Goal: Use online tool/utility: Use online tool/utility

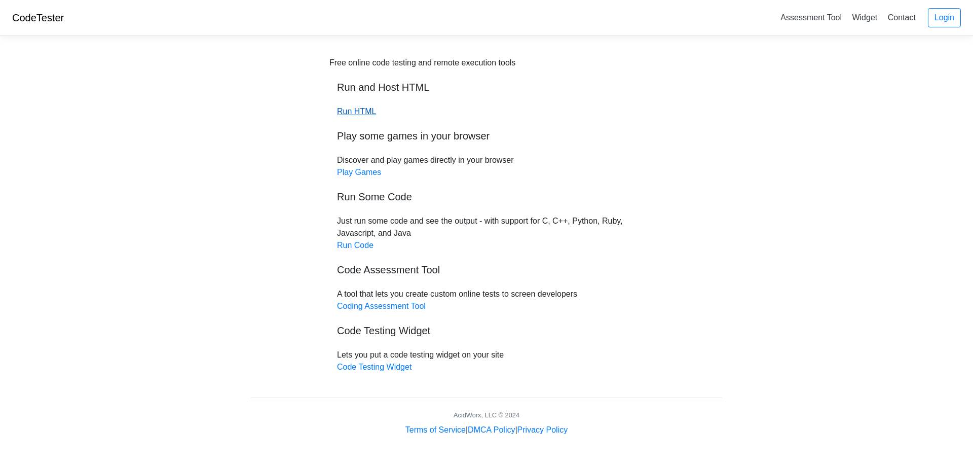
click at [359, 114] on link "Run HTML" at bounding box center [356, 111] width 39 height 9
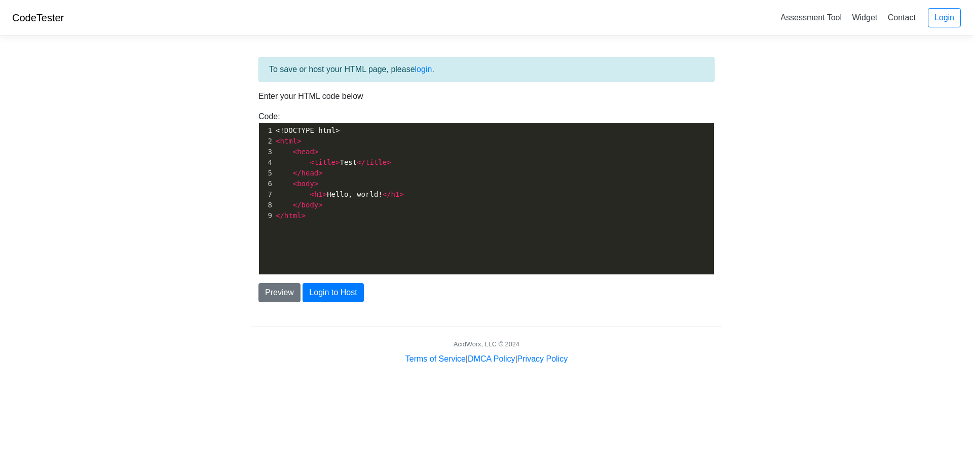
scroll to position [4, 0]
type textarea "y> <h1>Hello, world!</h1> </body> </html>"
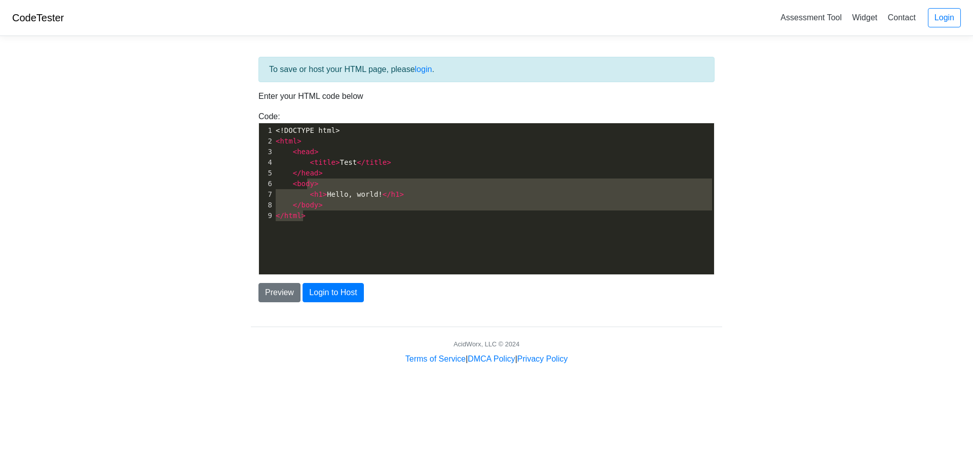
drag, startPoint x: 365, startPoint y: 215, endPoint x: 346, endPoint y: 222, distance: 20.0
click at [306, 188] on div "1 <!DOCTYPE html> 2 < html > 3 < head > 4 < title > Test </ title > 5 </ head >…" at bounding box center [498, 173] width 448 height 96
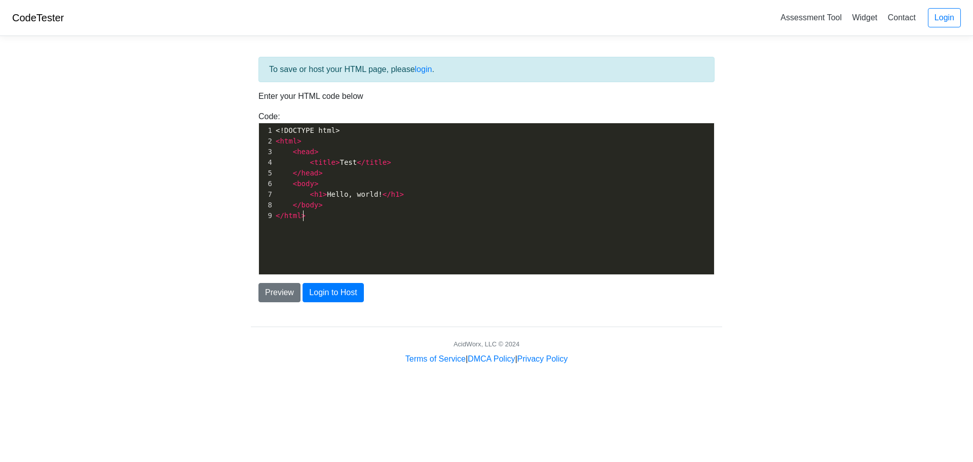
drag, startPoint x: 346, startPoint y: 222, endPoint x: 359, endPoint y: 234, distance: 17.9
click at [345, 225] on div "x 1 <!DOCTYPE html> 2 < html > 3 < head > 4 < title > Test </ title > 5 </ head…" at bounding box center [494, 206] width 470 height 166
type textarea "<!DOCTYPE html> <html> <head> <title>Test</title> </head> <body> <h1>Hello, wor…"
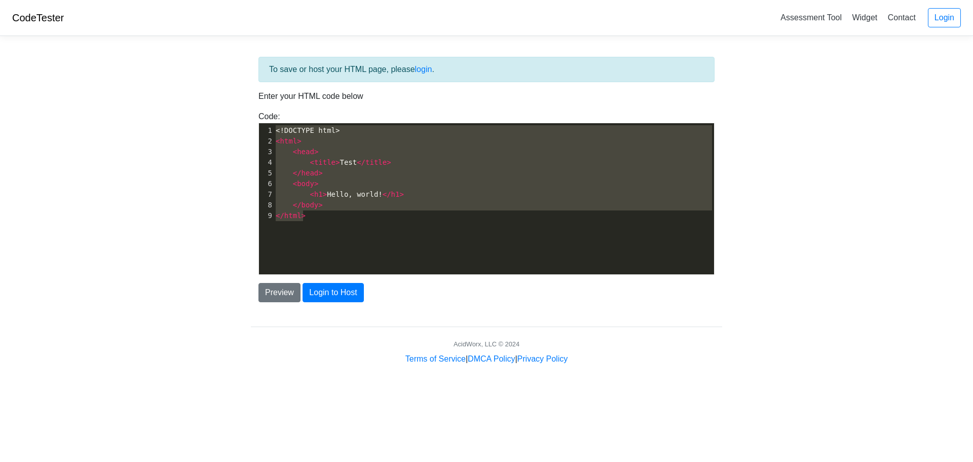
drag, startPoint x: 337, startPoint y: 218, endPoint x: 263, endPoint y: 123, distance: 120.9
click at [263, 123] on div "x 1 <!DOCTYPE html> 2 < html > 3 < head > 4 < title > Test </ title > 5 </ head…" at bounding box center [494, 206] width 470 height 166
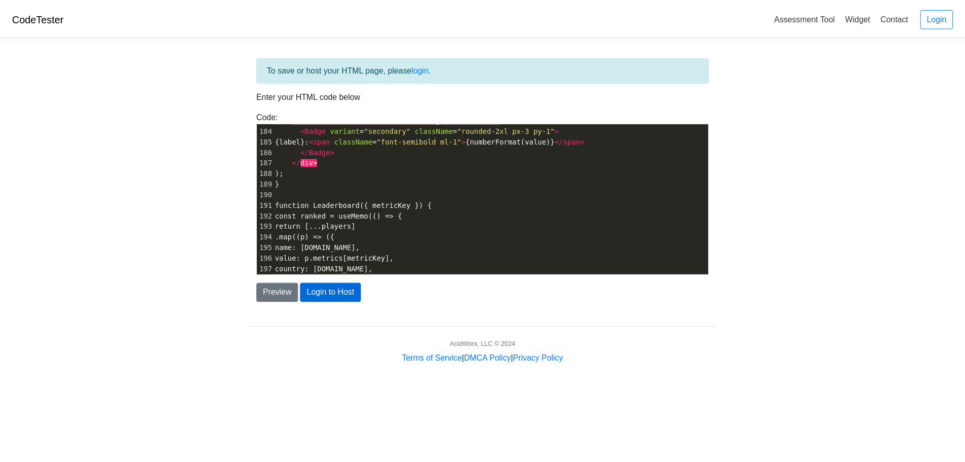
scroll to position [1912, 0]
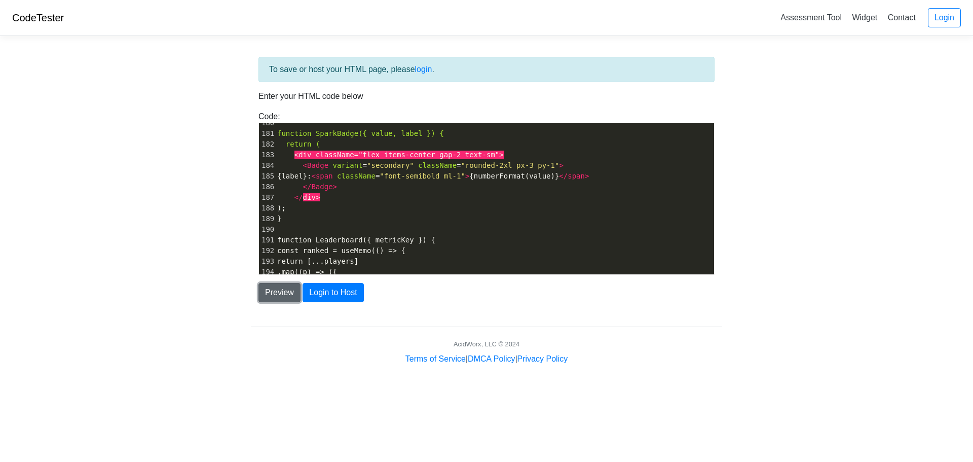
click at [295, 295] on button "Preview" at bounding box center [279, 292] width 42 height 19
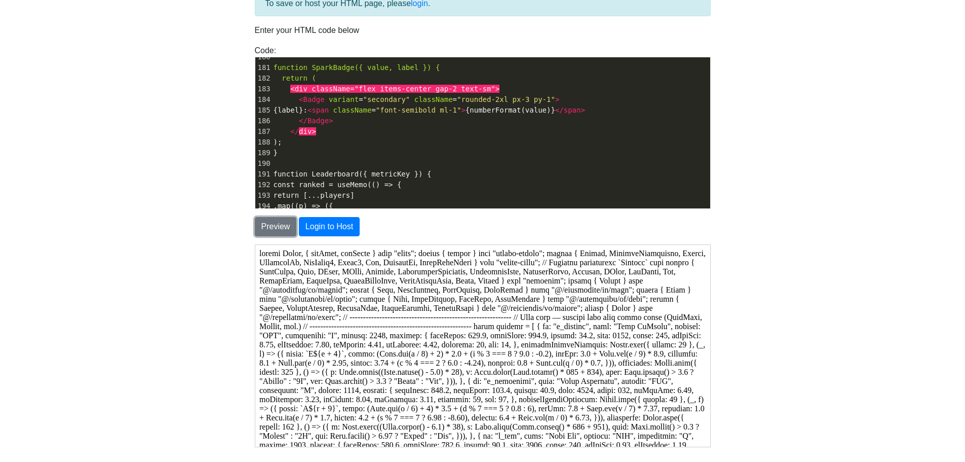
scroll to position [40, 0]
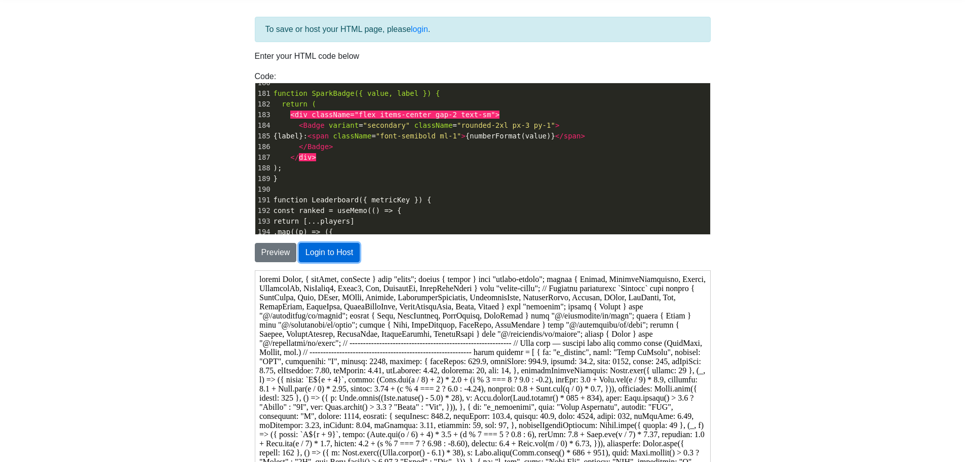
click at [340, 247] on button "Login to Host" at bounding box center [329, 252] width 61 height 19
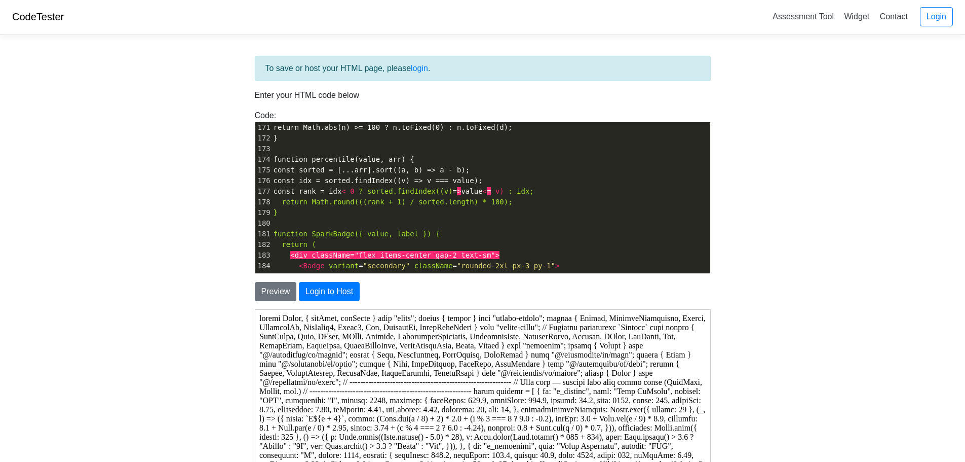
scroll to position [0, 0]
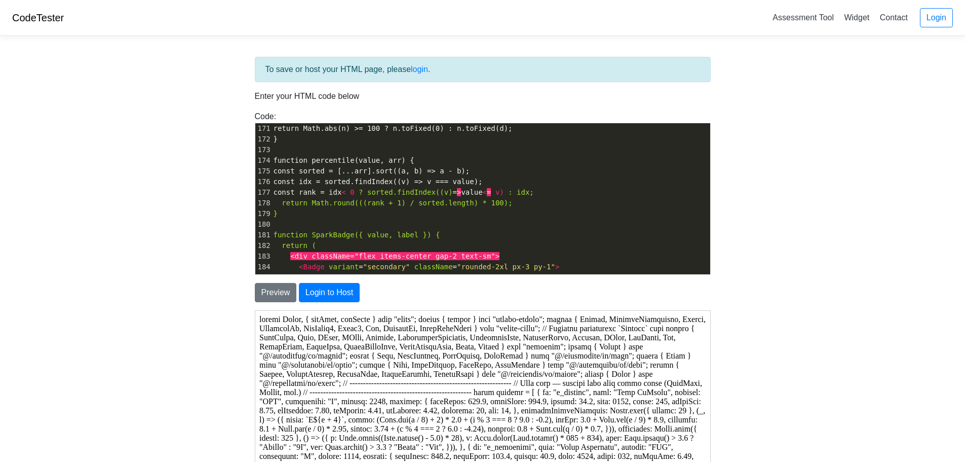
click at [268, 282] on div "Preview Login to Host" at bounding box center [482, 288] width 471 height 27
click at [272, 288] on button "Preview" at bounding box center [276, 292] width 42 height 19
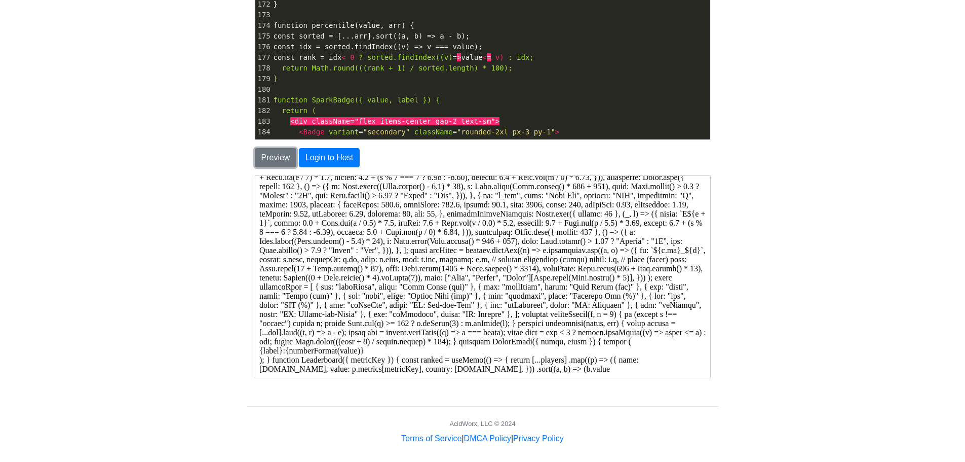
scroll to position [141, 0]
